Goal: Navigation & Orientation: Find specific page/section

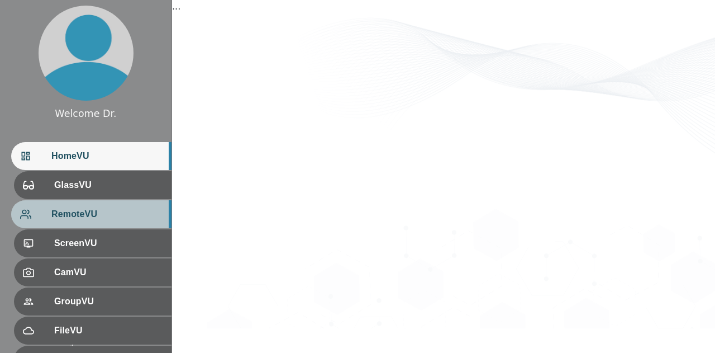
click at [102, 221] on span "RemoteVU" at bounding box center [106, 213] width 111 height 13
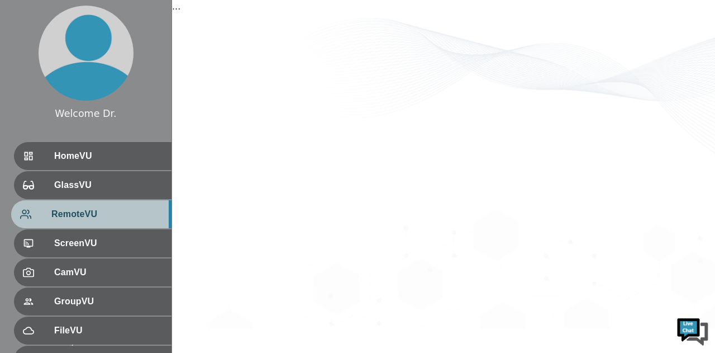
click at [75, 222] on div "RemoteVU" at bounding box center [91, 214] width 160 height 28
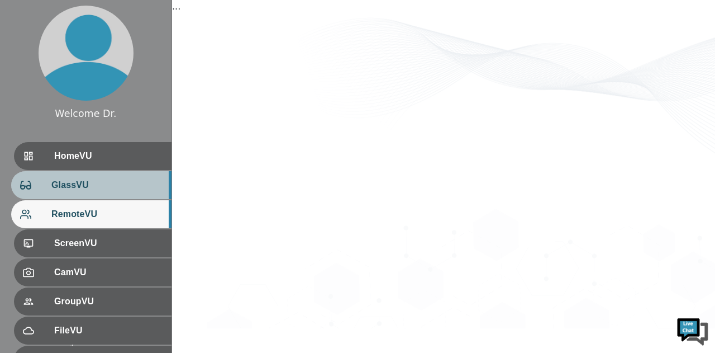
click at [98, 190] on span "GlassVU" at bounding box center [106, 184] width 111 height 13
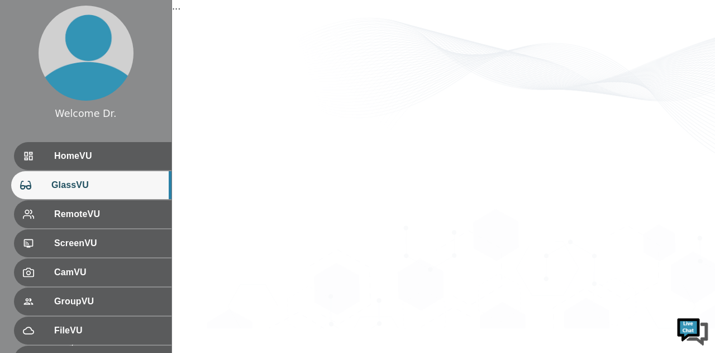
click at [688, 333] on img at bounding box center [693, 330] width 34 height 34
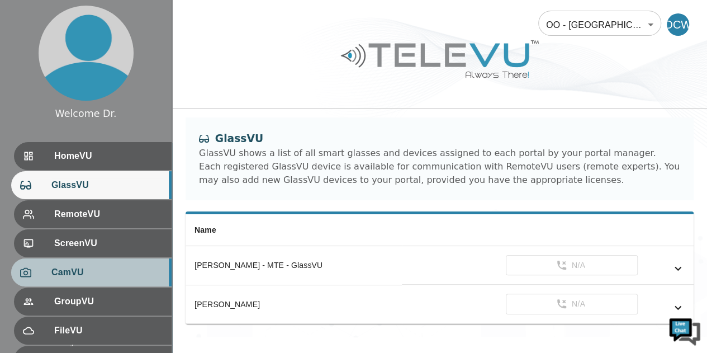
click at [87, 281] on div "CamVU" at bounding box center [91, 272] width 160 height 28
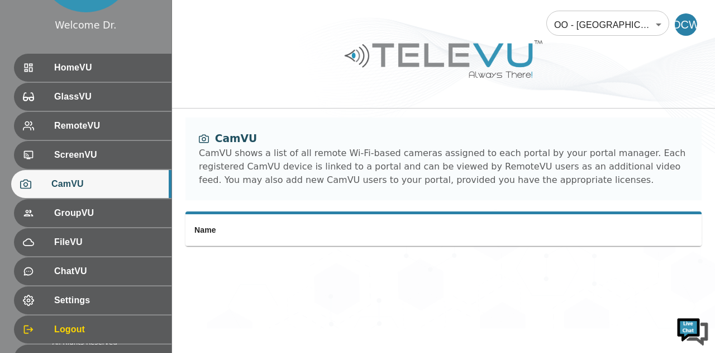
scroll to position [89, 0]
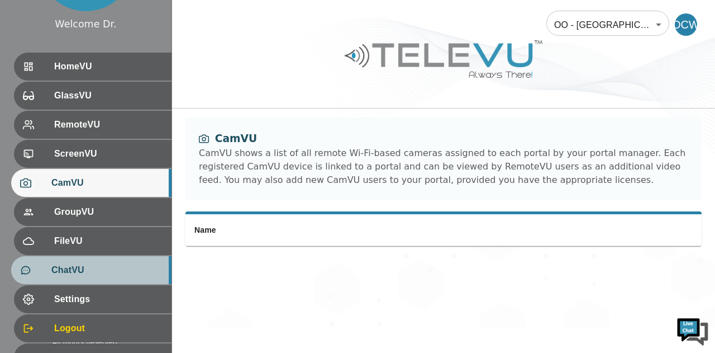
click at [120, 275] on span "ChatVU" at bounding box center [106, 269] width 111 height 13
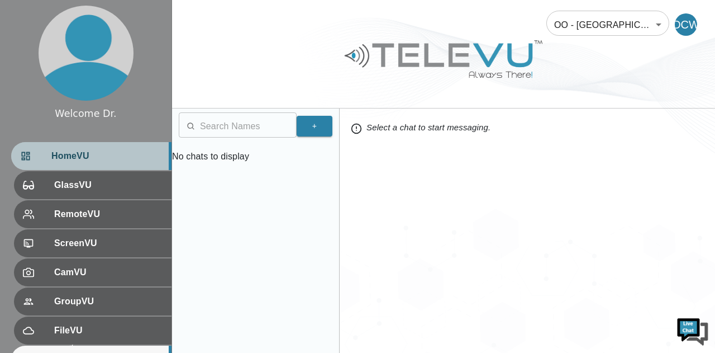
click at [118, 159] on span "HomeVU" at bounding box center [106, 155] width 111 height 13
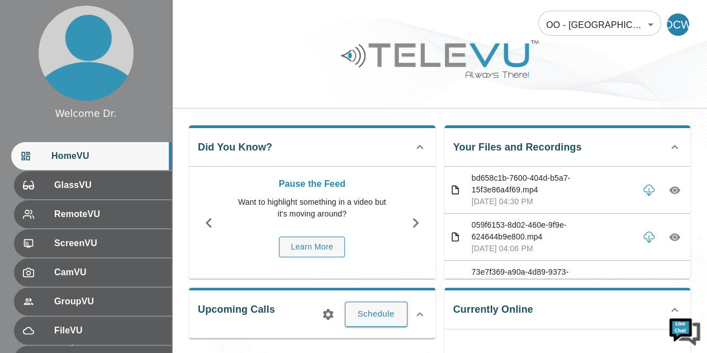
click at [414, 318] on icon at bounding box center [419, 313] width 13 height 13
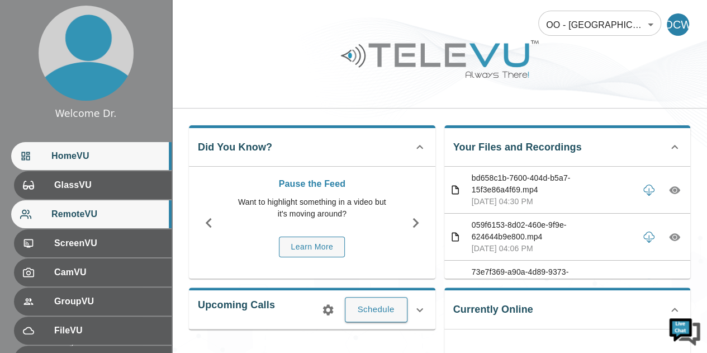
click at [124, 220] on span "RemoteVU" at bounding box center [106, 213] width 111 height 13
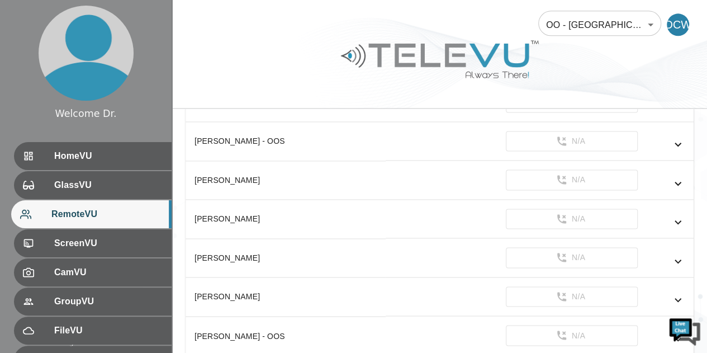
scroll to position [776, 0]
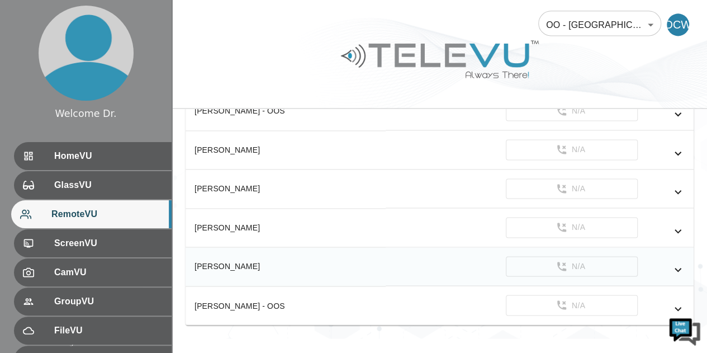
click at [331, 260] on div "[PERSON_NAME]" at bounding box center [285, 265] width 182 height 11
click at [674, 263] on icon "simple table" at bounding box center [677, 269] width 13 height 13
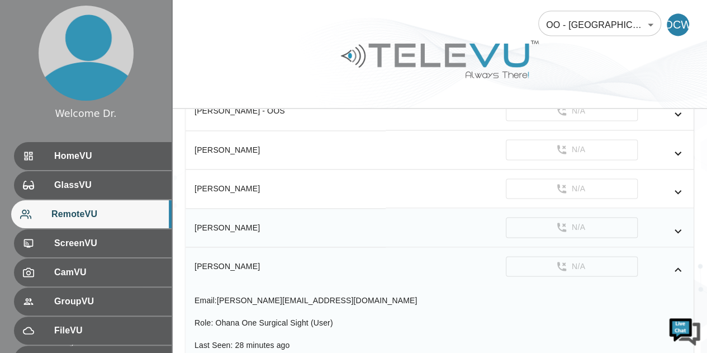
click at [253, 222] on div "[PERSON_NAME]" at bounding box center [285, 227] width 182 height 11
